Goal: Use online tool/utility: Utilize a website feature to perform a specific function

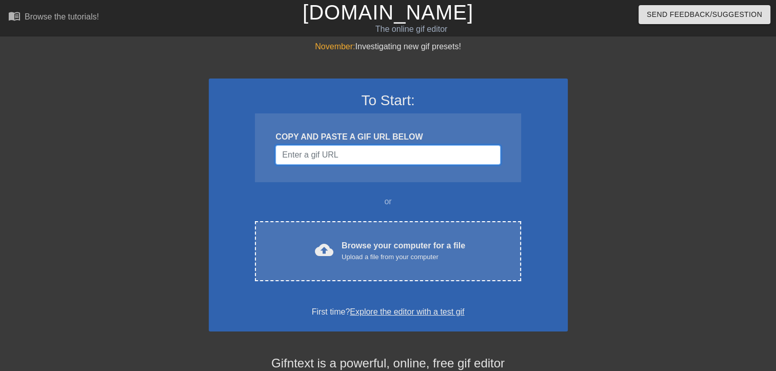
click at [387, 155] on input "Username" at bounding box center [387, 154] width 225 height 19
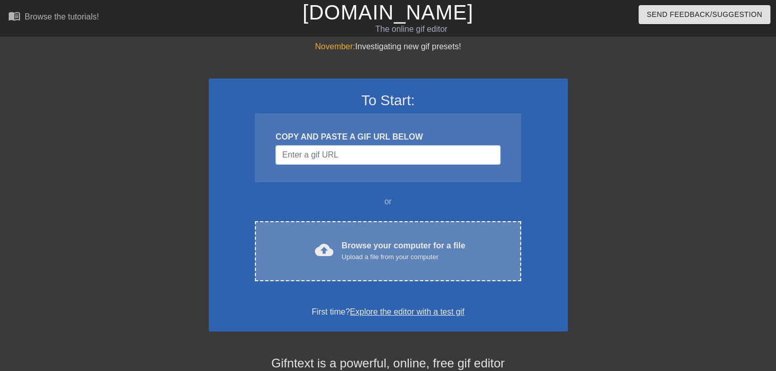
click at [363, 235] on div "cloud_upload Browse your computer for a file Upload a file from your computer C…" at bounding box center [388, 251] width 266 height 60
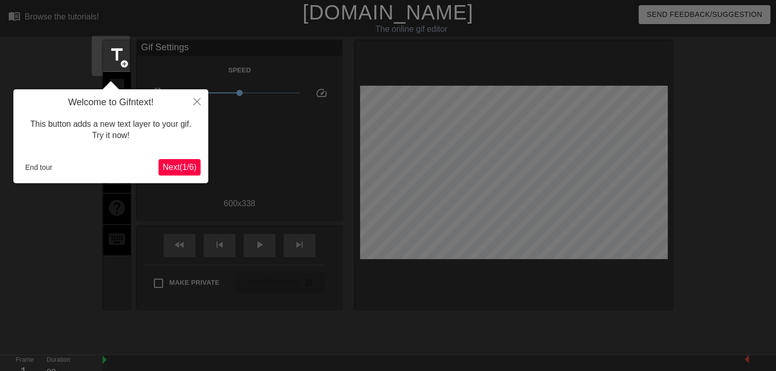
scroll to position [25, 0]
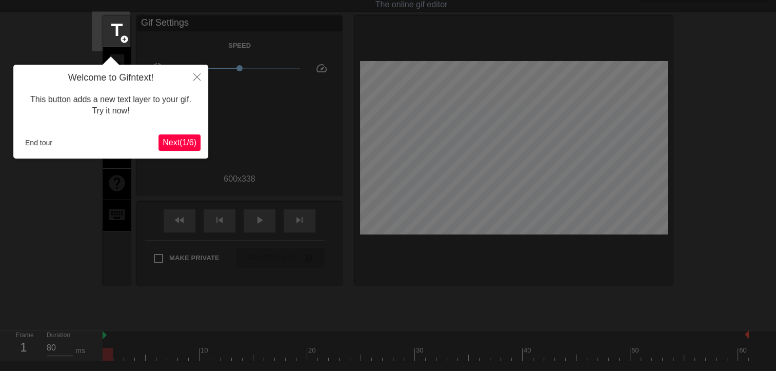
click at [179, 147] on span "Next ( 1 / 6 )" at bounding box center [180, 142] width 34 height 9
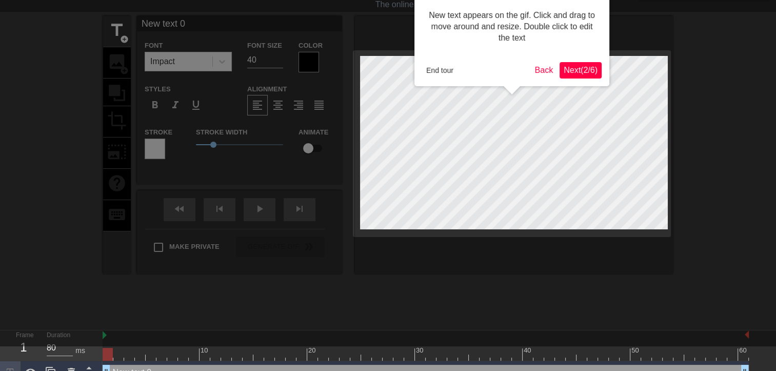
scroll to position [0, 0]
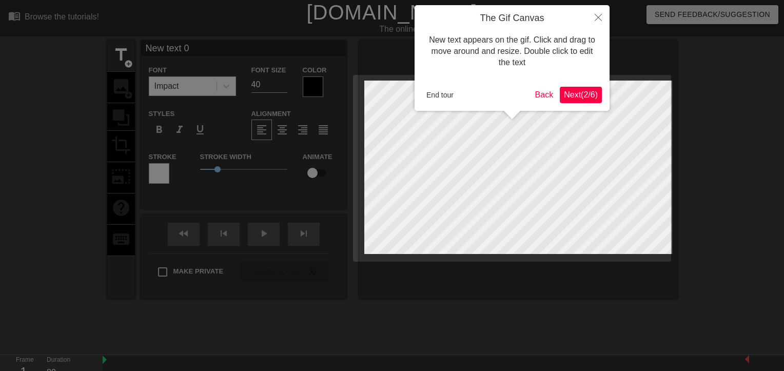
click at [577, 91] on span "Next ( 2 / 6 )" at bounding box center [581, 94] width 34 height 9
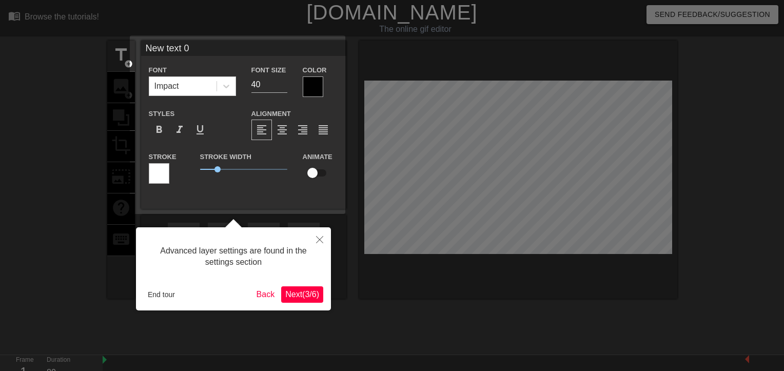
click at [297, 290] on button "Next ( 3 / 6 )" at bounding box center [302, 294] width 42 height 16
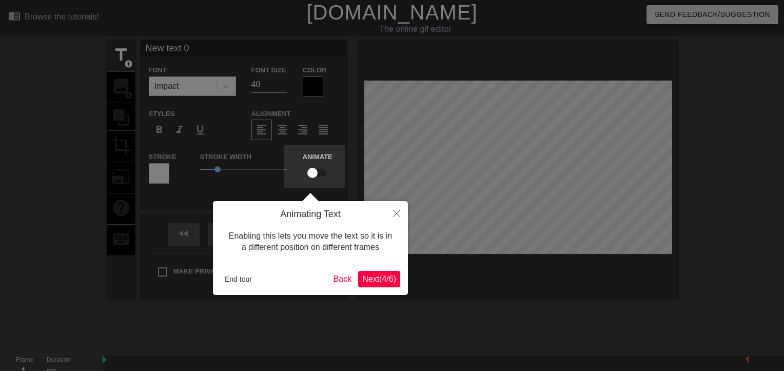
click at [367, 275] on span "Next ( 4 / 6 )" at bounding box center [379, 278] width 34 height 9
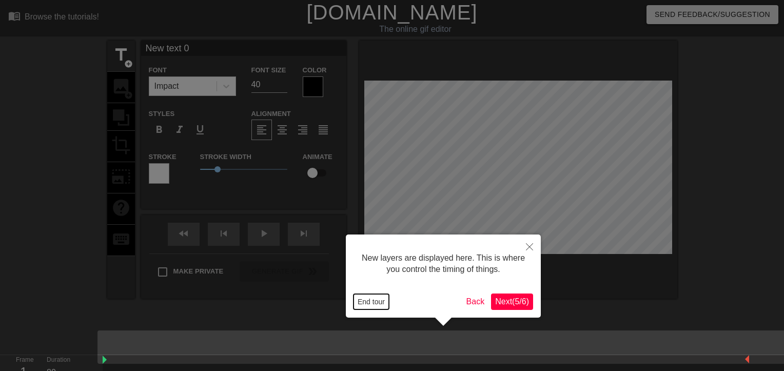
click at [377, 300] on button "End tour" at bounding box center [370, 301] width 35 height 15
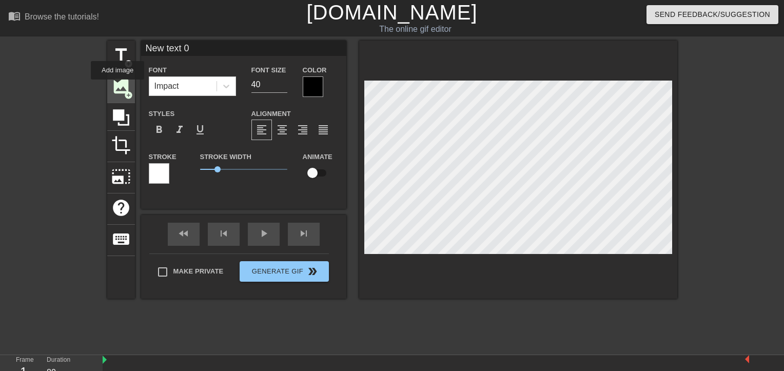
click at [117, 87] on span "image" at bounding box center [120, 85] width 19 height 19
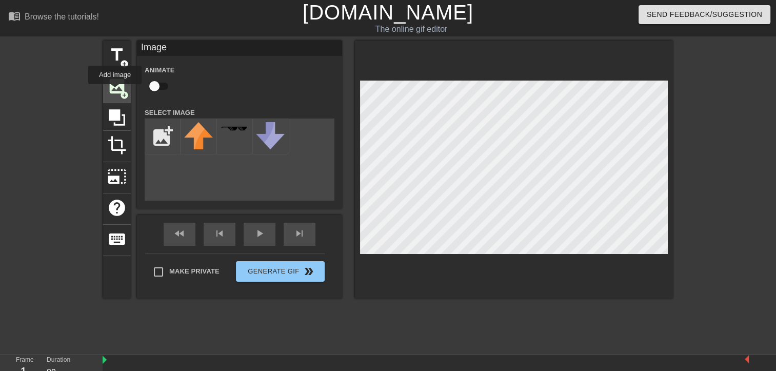
click at [120, 92] on span "add_circle" at bounding box center [124, 95] width 9 height 9
drag, startPoint x: 316, startPoint y: 157, endPoint x: 318, endPoint y: 183, distance: 25.7
click at [318, 183] on div "add_photo_alternate" at bounding box center [240, 159] width 190 height 82
click at [157, 139] on input "file" at bounding box center [162, 136] width 35 height 35
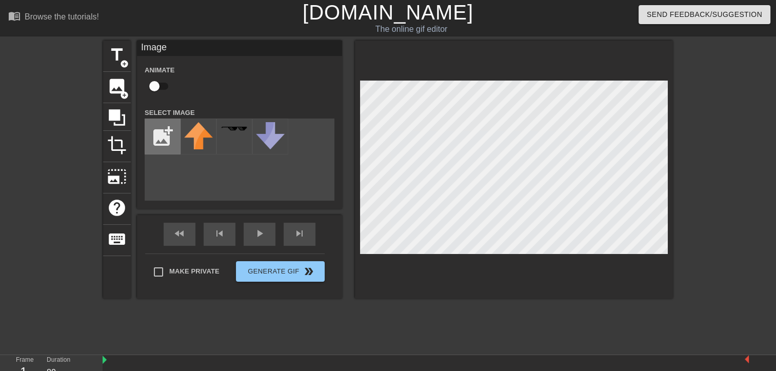
type input "C:\fakepath\logo ikayleen 3.psd"
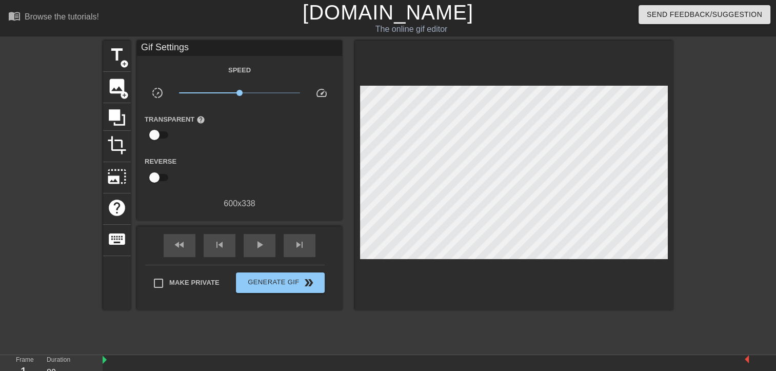
click at [283, 24] on div "The online gif editor" at bounding box center [411, 29] width 295 height 12
click at [189, 13] on div "menu_book Browse the tutorials!" at bounding box center [132, 17] width 248 height 35
click at [107, 81] on span "image" at bounding box center [116, 85] width 19 height 19
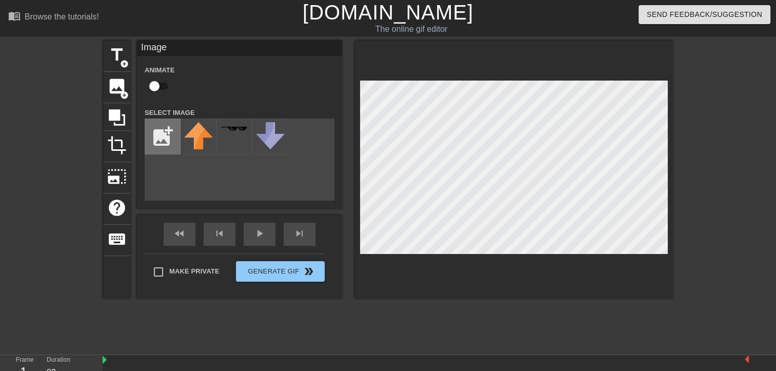
click at [145, 144] on input "file" at bounding box center [162, 136] width 35 height 35
type input "C:\fakepath\logo ikayleen 3 copie.jpg"
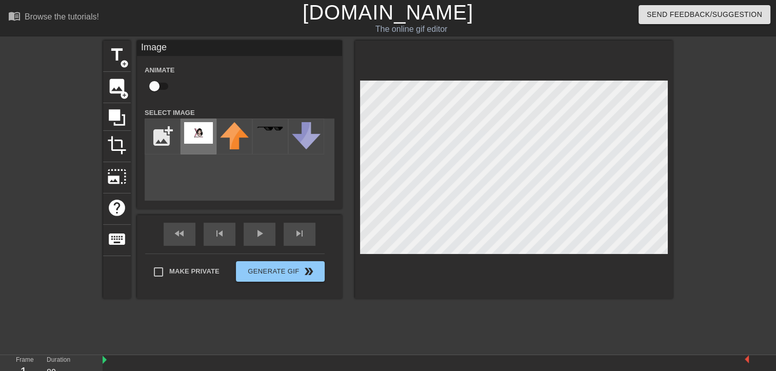
click at [191, 128] on img at bounding box center [198, 133] width 29 height 22
